Goal: Transaction & Acquisition: Purchase product/service

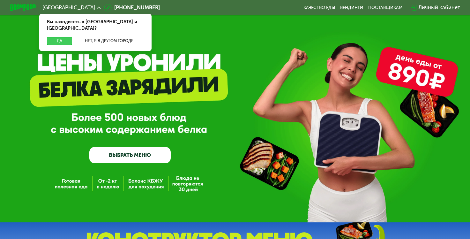
click at [61, 37] on button "Да" at bounding box center [59, 41] width 25 height 8
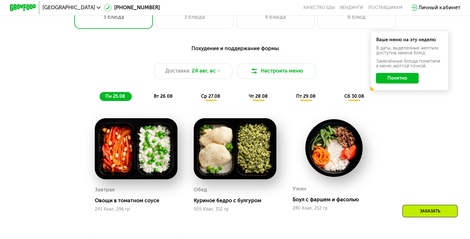
scroll to position [319, 0]
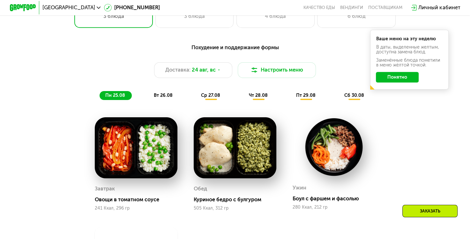
click at [243, 100] on div "ср 27.08" at bounding box center [258, 95] width 31 height 9
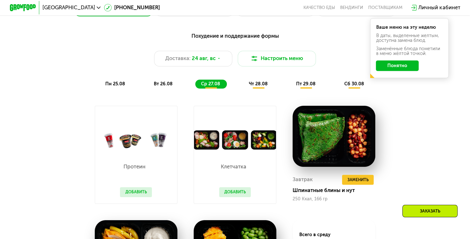
scroll to position [332, 0]
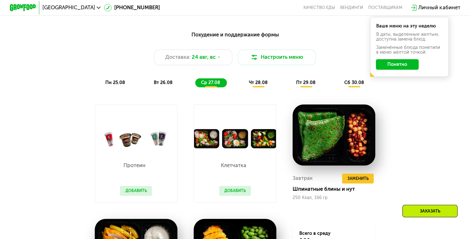
click at [137, 195] on button "Добавить" at bounding box center [136, 191] width 32 height 10
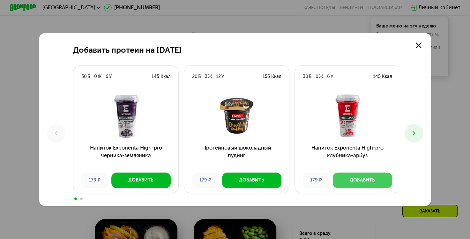
click at [378, 184] on button "Добавить" at bounding box center [362, 180] width 59 height 16
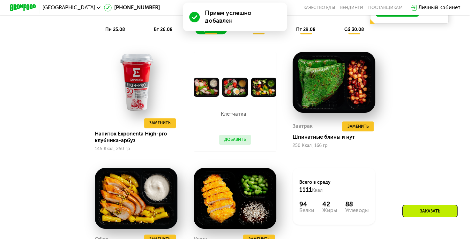
scroll to position [408, 0]
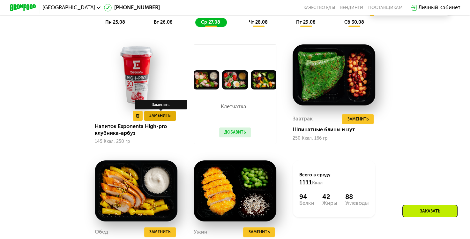
click at [163, 119] on span "Заменить" at bounding box center [159, 115] width 21 height 6
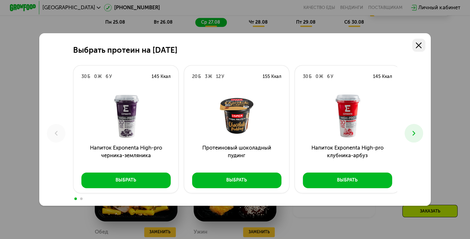
click at [422, 43] on icon at bounding box center [419, 45] width 6 height 6
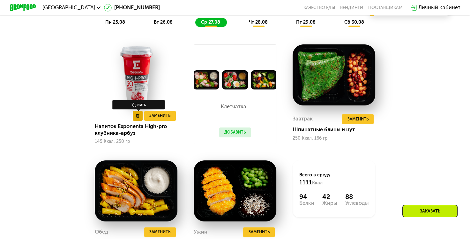
click at [136, 117] on icon at bounding box center [137, 115] width 3 height 3
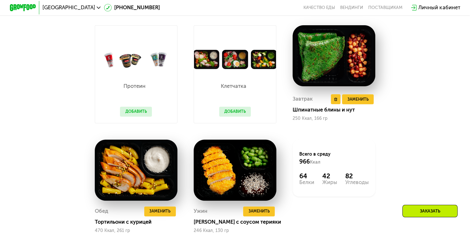
scroll to position [396, 0]
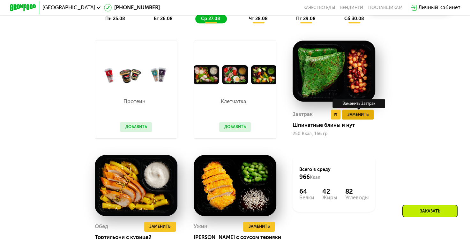
click at [361, 118] on span "Заменить" at bounding box center [358, 114] width 21 height 6
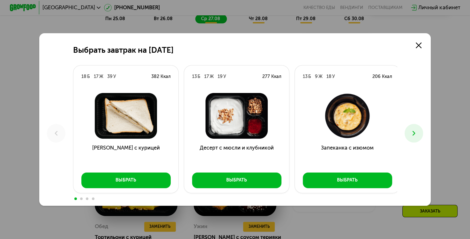
click at [415, 133] on use at bounding box center [414, 133] width 3 height 5
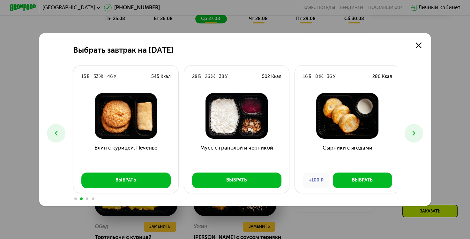
click at [415, 133] on use at bounding box center [414, 133] width 3 height 5
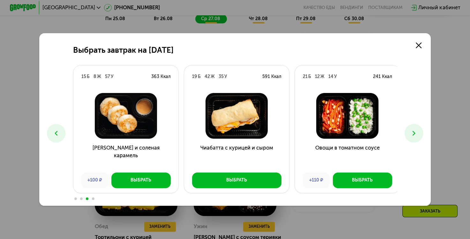
click at [415, 133] on use at bounding box center [414, 133] width 3 height 5
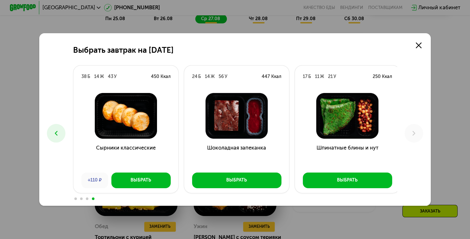
click at [431, 97] on div "Выбрать завтрак на [DATE] Б 17 Ж 39 У 382 Ккал [PERSON_NAME] с курицей Выбрать …" at bounding box center [235, 119] width 392 height 172
click at [58, 133] on icon at bounding box center [56, 133] width 8 height 8
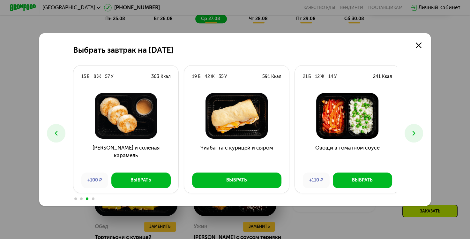
click at [58, 133] on icon at bounding box center [56, 133] width 8 height 8
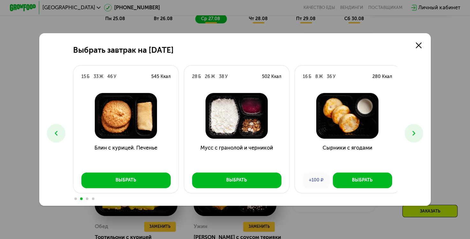
click at [58, 133] on icon at bounding box center [56, 133] width 8 height 8
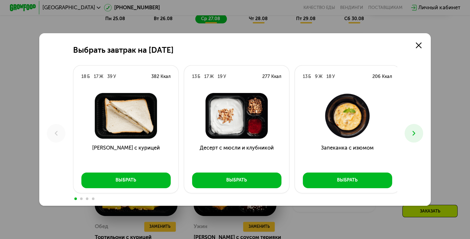
click at [451, 88] on div "Выбрать завтрак на [DATE] Б 17 Ж 39 У 382 Ккал [PERSON_NAME] с курицей Выбрать …" at bounding box center [235, 119] width 470 height 239
click at [421, 44] on use at bounding box center [419, 45] width 6 height 6
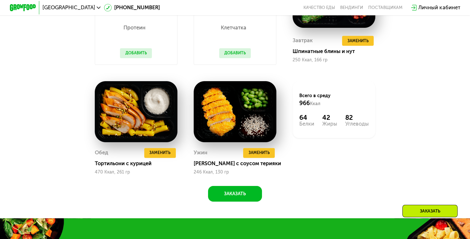
scroll to position [485, 0]
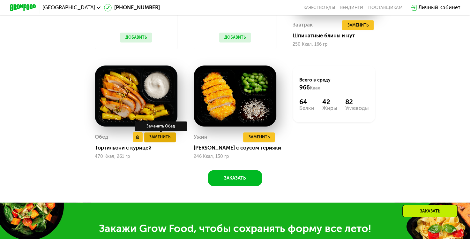
click at [161, 142] on button "Заменить" at bounding box center [160, 137] width 32 height 10
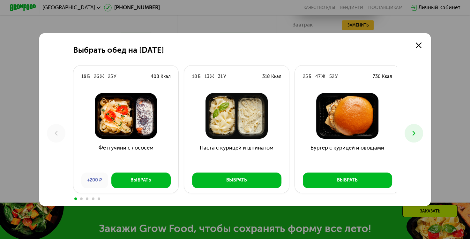
click at [415, 135] on use at bounding box center [414, 133] width 3 height 5
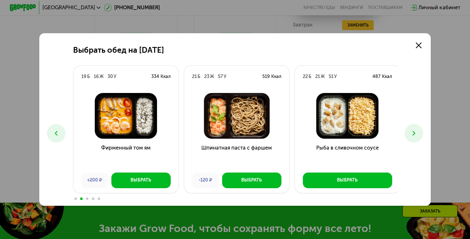
click at [415, 134] on use at bounding box center [414, 133] width 3 height 5
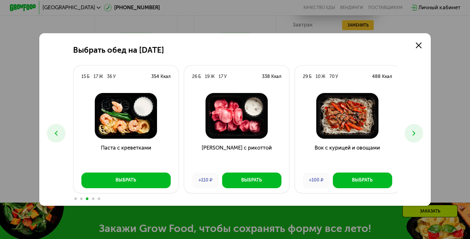
click at [411, 132] on button at bounding box center [414, 133] width 18 height 18
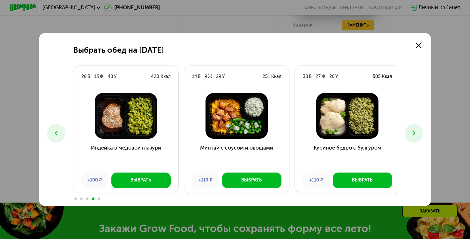
click at [411, 132] on button at bounding box center [414, 133] width 18 height 18
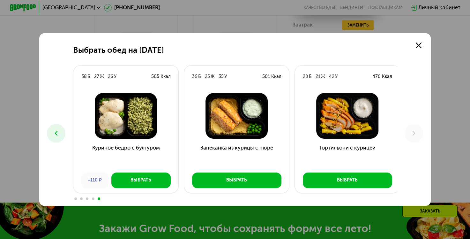
click at [56, 133] on icon at bounding box center [56, 133] width 8 height 8
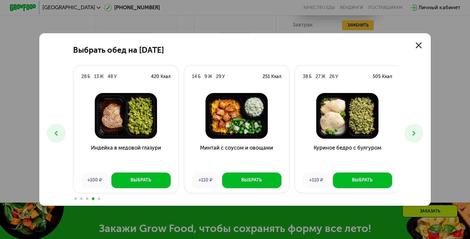
drag, startPoint x: 56, startPoint y: 133, endPoint x: 74, endPoint y: 173, distance: 44.3
click at [74, 172] on div "18 Б 26 Ж 25 У 408 Ккал Феттучини с лососем +200 ₽ Выбрать 18 Б 13 Ж 31 У 318 К…" at bounding box center [235, 133] width 324 height 136
click at [52, 132] on icon at bounding box center [56, 133] width 8 height 8
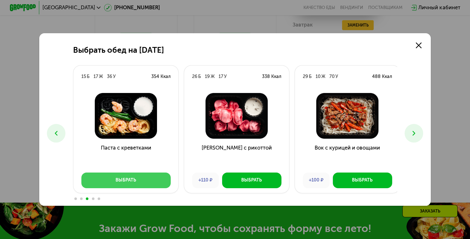
click at [116, 176] on button "Выбрать" at bounding box center [125, 180] width 89 height 16
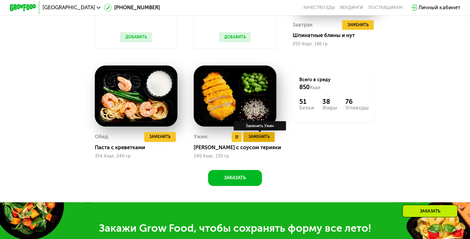
click at [254, 140] on span "Заменить" at bounding box center [259, 136] width 21 height 6
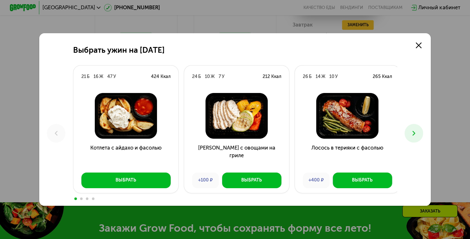
click at [411, 131] on button at bounding box center [414, 133] width 18 height 18
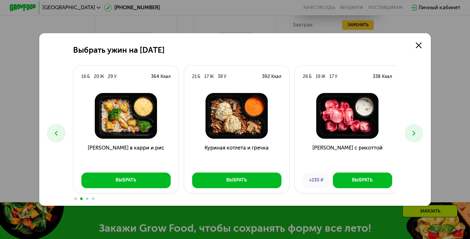
click at [411, 131] on icon at bounding box center [414, 133] width 8 height 8
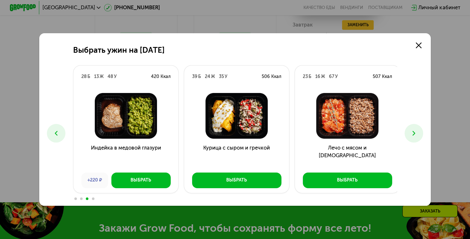
click at [411, 131] on icon at bounding box center [414, 133] width 8 height 8
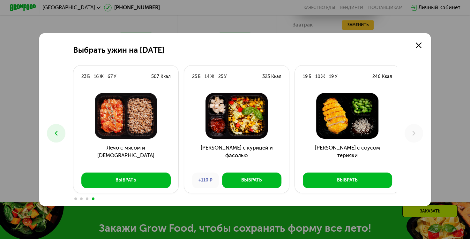
click at [52, 126] on button at bounding box center [56, 133] width 18 height 18
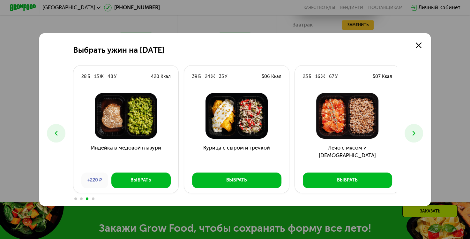
click at [52, 126] on button at bounding box center [56, 133] width 18 height 18
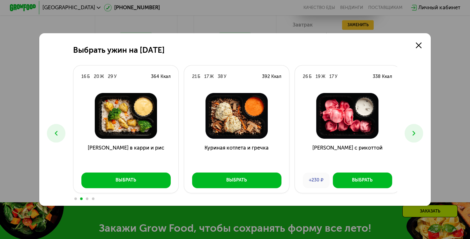
click at [52, 126] on button at bounding box center [56, 133] width 18 height 18
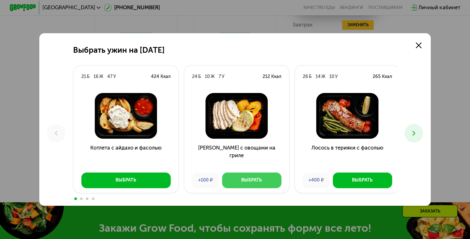
click at [243, 179] on div "Выбрать" at bounding box center [251, 180] width 21 height 6
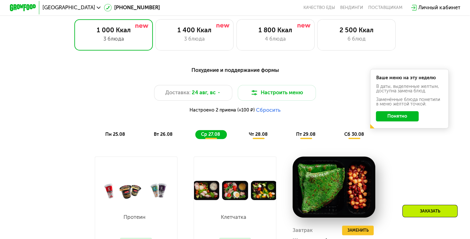
scroll to position [297, 0]
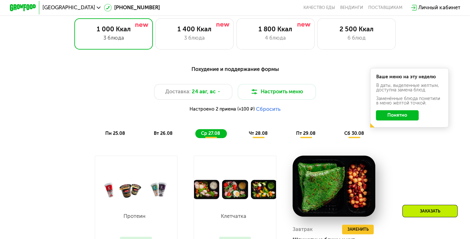
click at [257, 136] on span "чт 28.08" at bounding box center [258, 133] width 19 height 5
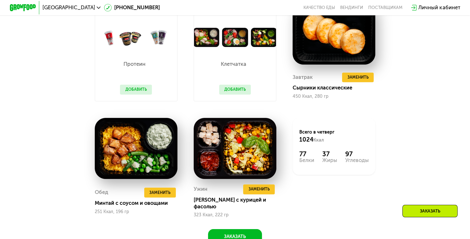
scroll to position [451, 0]
